Goal: Navigation & Orientation: Find specific page/section

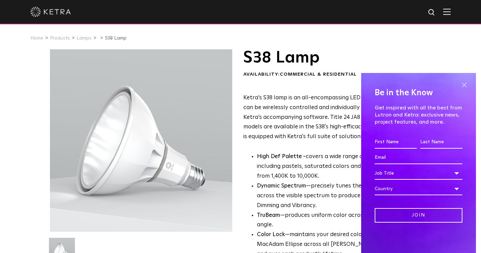
click at [464, 85] on span at bounding box center [464, 85] width 10 height 10
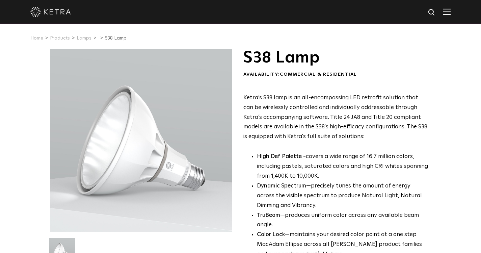
click at [79, 36] on link "Lamps" at bounding box center [84, 38] width 15 height 5
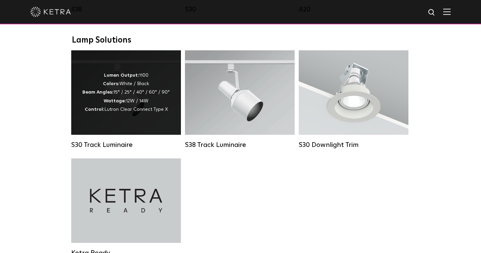
scroll to position [639, 0]
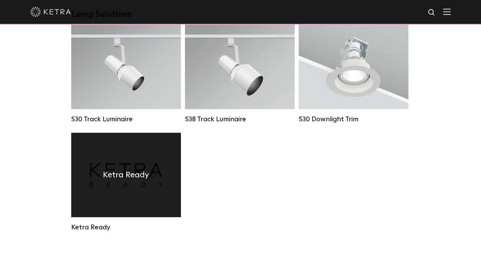
click at [131, 150] on div "Ketra Ready" at bounding box center [126, 175] width 110 height 84
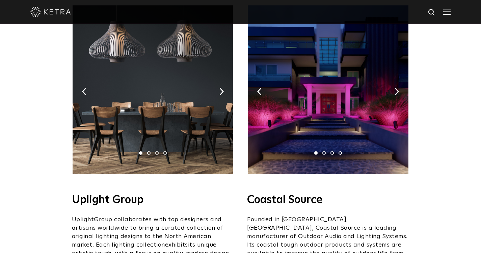
scroll to position [72, 0]
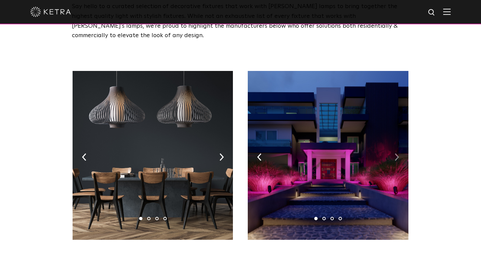
click at [397, 153] on img at bounding box center [397, 156] width 4 height 7
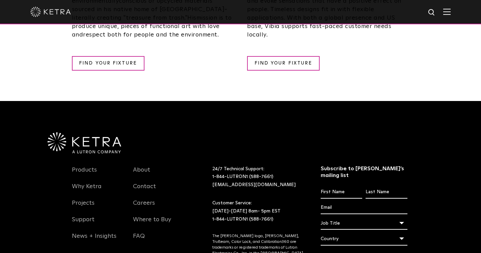
scroll to position [1217, 0]
